Goal: Find specific page/section: Find specific page/section

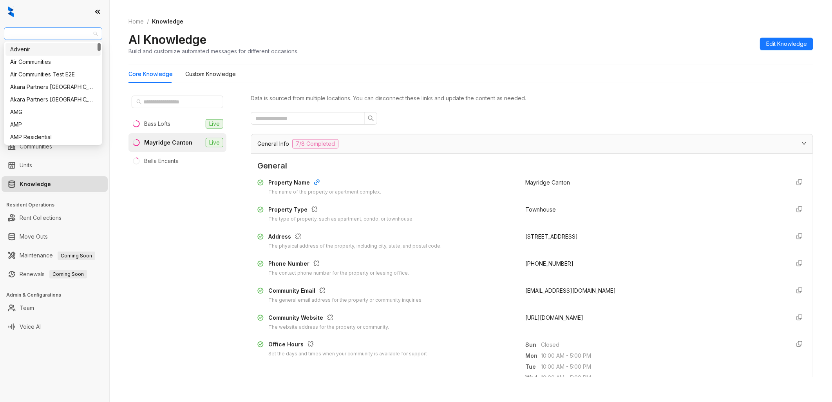
click at [92, 33] on span "Gallery Yardi" at bounding box center [53, 34] width 89 height 12
click at [47, 60] on div "Air Communities" at bounding box center [53, 62] width 86 height 9
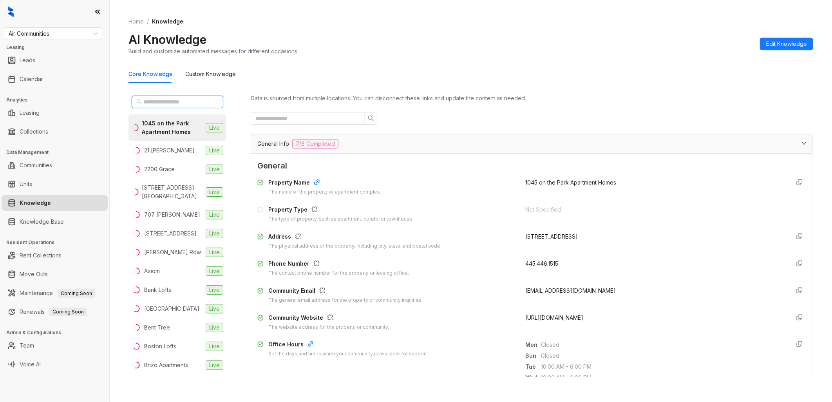
click at [181, 103] on input "text" at bounding box center [177, 102] width 69 height 9
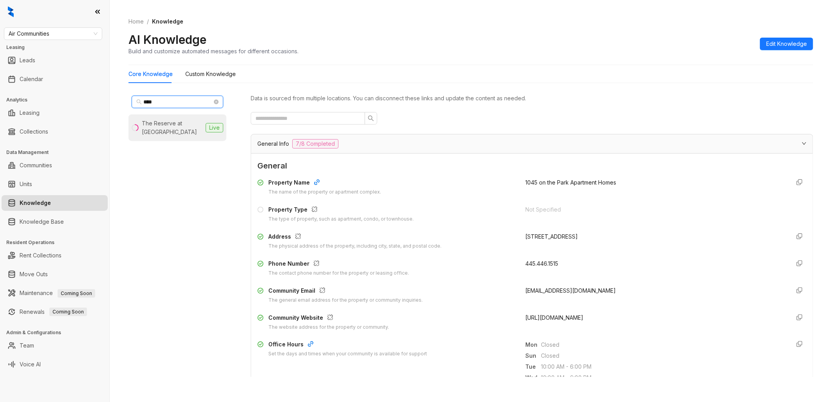
type input "****"
click at [174, 134] on div "The Reserve at [GEOGRAPHIC_DATA]" at bounding box center [172, 127] width 61 height 17
click at [563, 319] on span "[URL][DOMAIN_NAME]" at bounding box center [554, 317] width 58 height 7
